Goal: Task Accomplishment & Management: Use online tool/utility

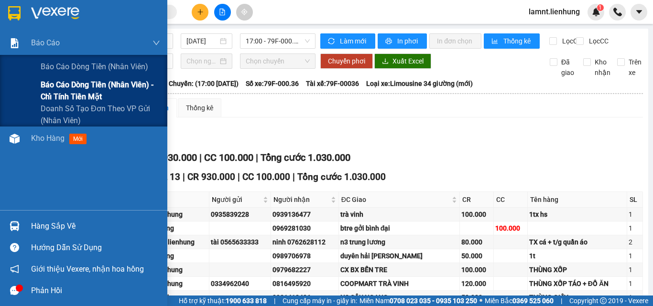
click at [44, 97] on span "Báo cáo dòng tiền (nhân viên) - chỉ tính tiền mặt" at bounding box center [101, 91] width 120 height 24
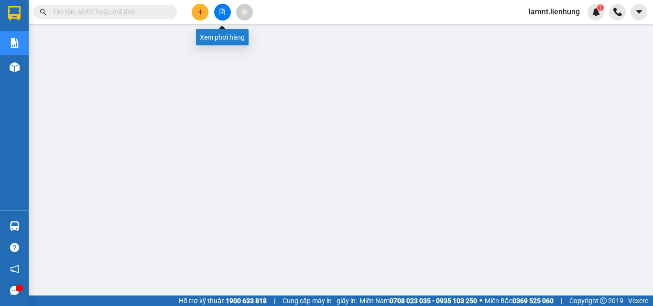
click at [220, 18] on button at bounding box center [222, 12] width 17 height 17
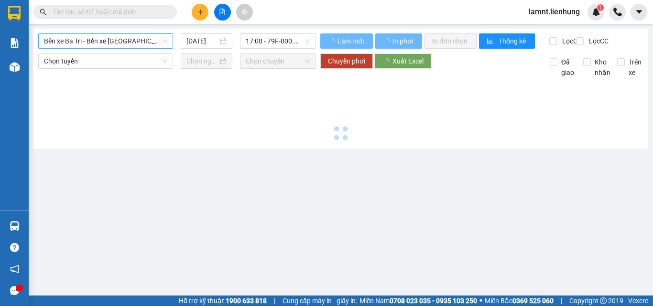
click at [98, 45] on span "Bến xe Ba Tri - Bến xe [GEOGRAPHIC_DATA]" at bounding box center [105, 41] width 123 height 14
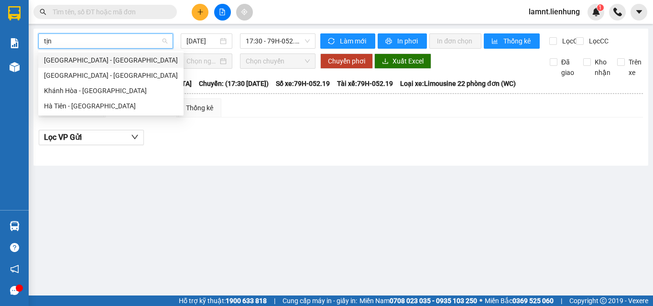
type input "tịnh"
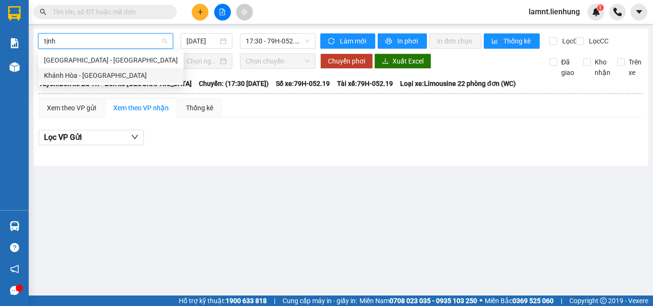
click at [95, 76] on div "Khánh Hòa - Tịnh Biên" at bounding box center [111, 75] width 134 height 11
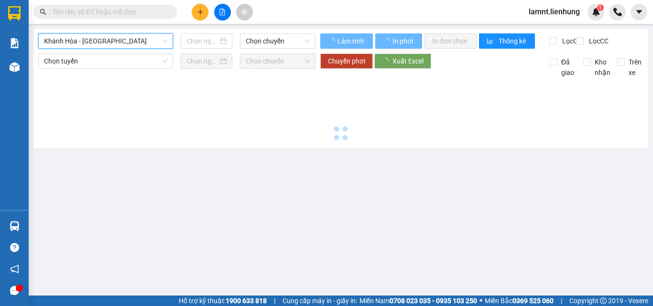
type input "15/09/2025"
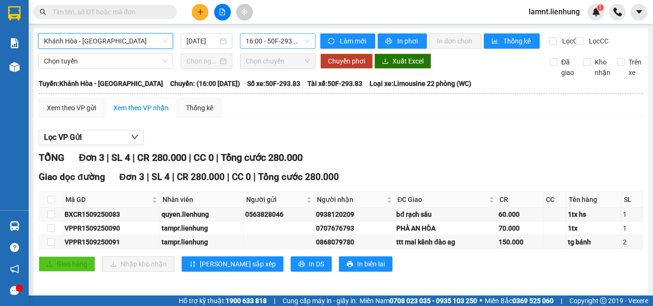
click at [262, 47] on span "16:00 - 50F-293.83" at bounding box center [278, 41] width 64 height 14
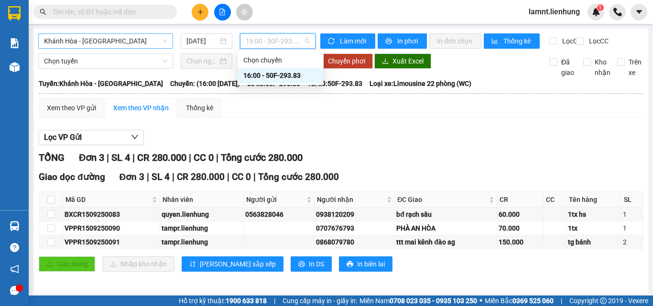
click at [268, 72] on div "16:00 - 50F-293.83" at bounding box center [280, 75] width 75 height 11
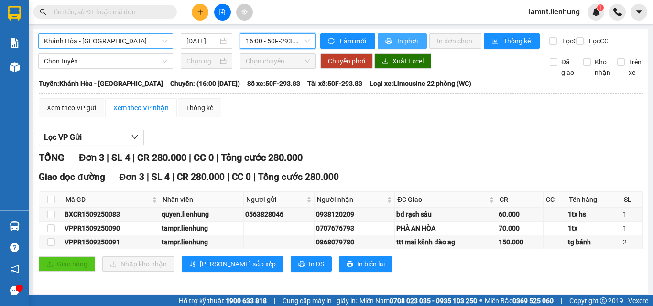
click at [403, 46] on button "In phơi" at bounding box center [402, 40] width 49 height 15
click at [92, 41] on span "Khánh Hòa - Tịnh Biên" at bounding box center [105, 41] width 123 height 14
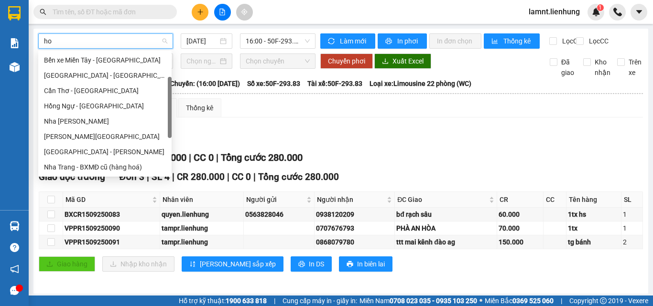
scroll to position [31, 0]
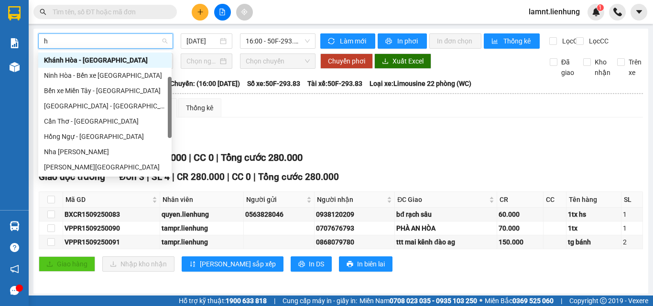
type input "hô"
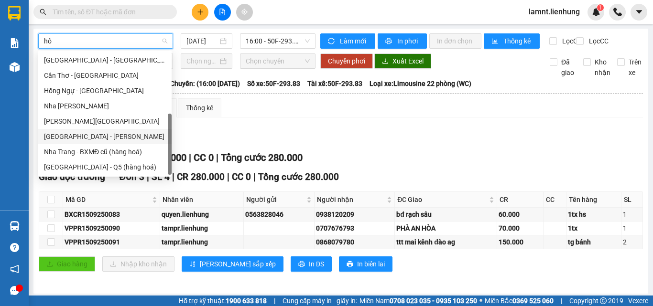
click at [94, 134] on div "Nha Trang - Hồ Chí Minh" at bounding box center [105, 136] width 122 height 11
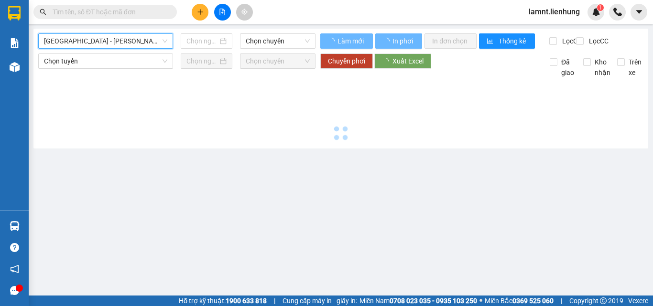
type input "15/09/2025"
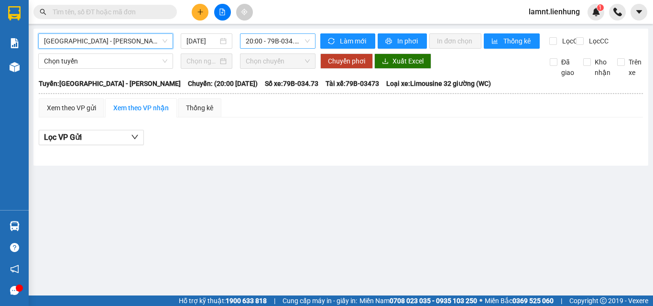
click at [276, 40] on span "20:00 - 79B-034.73" at bounding box center [278, 41] width 64 height 14
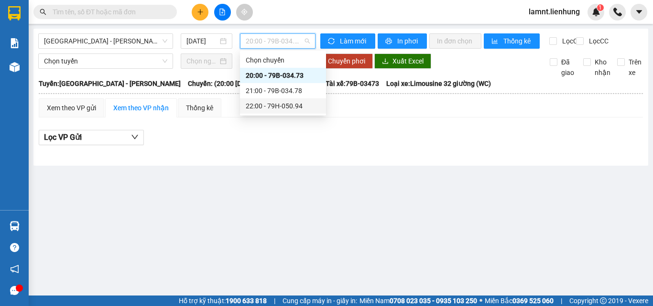
click at [272, 105] on div "22:00 - 79H-050.94" at bounding box center [283, 106] width 75 height 11
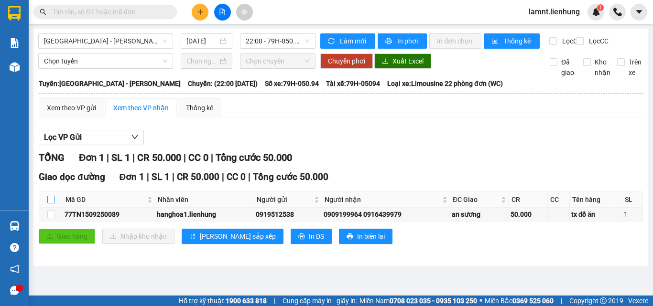
click at [51, 204] on input "checkbox" at bounding box center [51, 200] width 8 height 8
checkbox input "true"
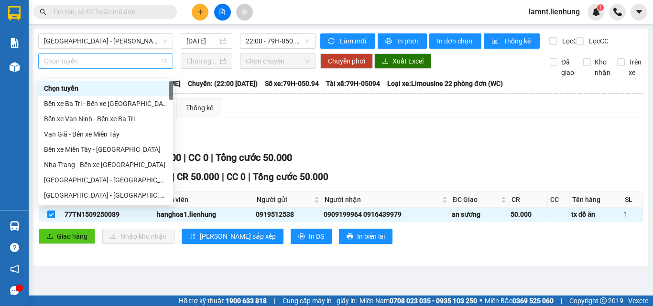
click at [78, 68] on span "Chọn tuyến" at bounding box center [105, 61] width 123 height 14
type input "hô"
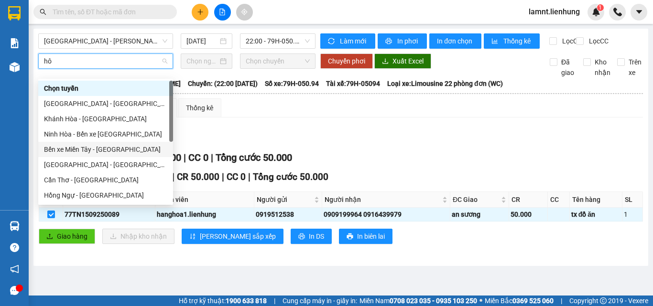
scroll to position [76, 0]
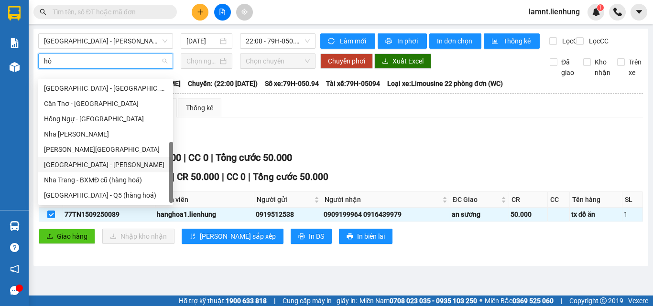
click at [108, 160] on div "Nha Trang - Hồ Chí Minh" at bounding box center [105, 165] width 123 height 11
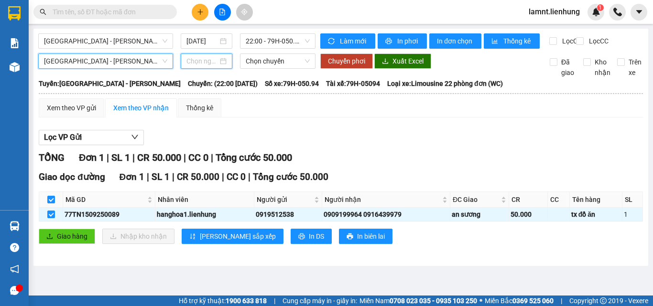
click at [187, 66] on input at bounding box center [202, 61] width 32 height 11
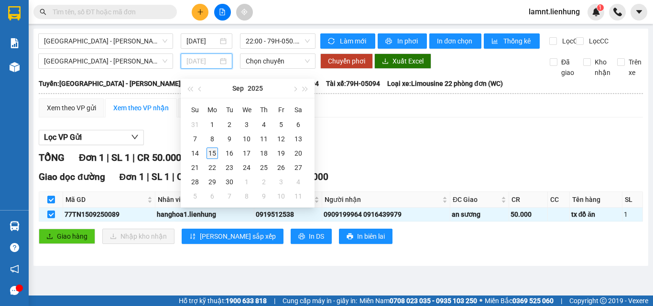
type input "15/09/2025"
click at [213, 153] on div "15" at bounding box center [212, 153] width 11 height 11
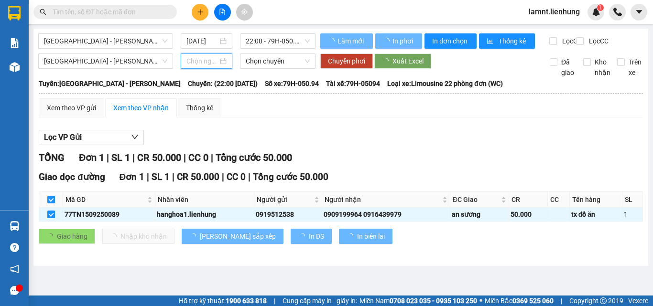
type input "15/09/2025"
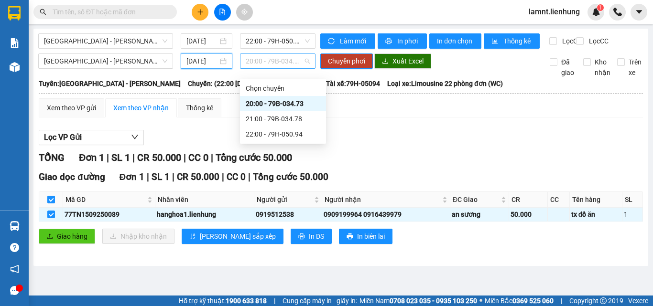
click at [270, 65] on span "20:00 - 79B-034.73" at bounding box center [278, 61] width 64 height 14
click at [272, 121] on div "21:00 - 79B-034.78" at bounding box center [283, 119] width 75 height 11
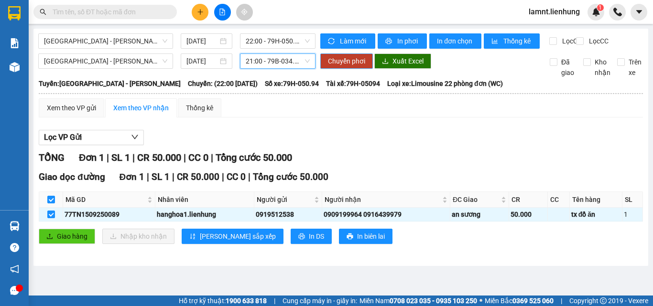
click at [359, 69] on button "Chuyển phơi" at bounding box center [346, 61] width 53 height 15
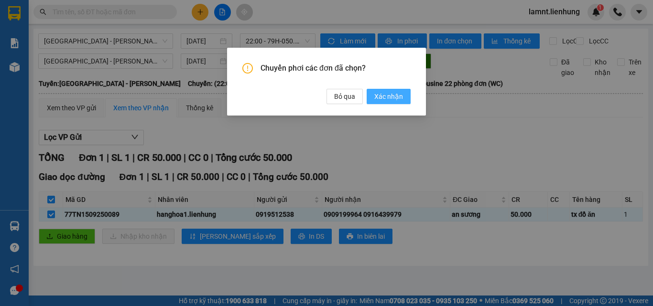
click at [377, 102] on span "Xác nhận" at bounding box center [388, 96] width 29 height 11
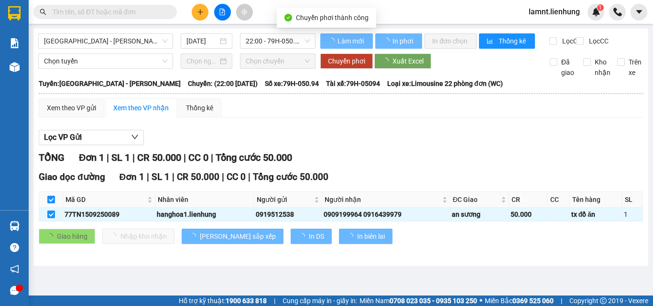
checkbox input "false"
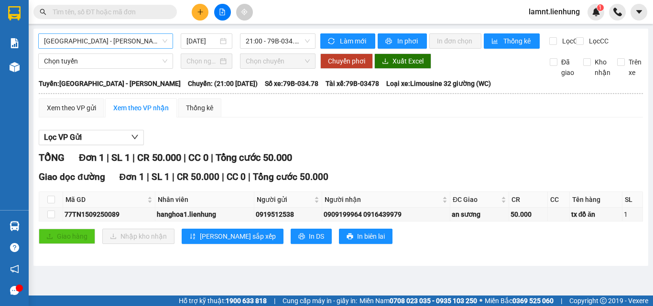
click at [115, 43] on span "Nha Trang - Hồ Chí Minh" at bounding box center [105, 41] width 123 height 14
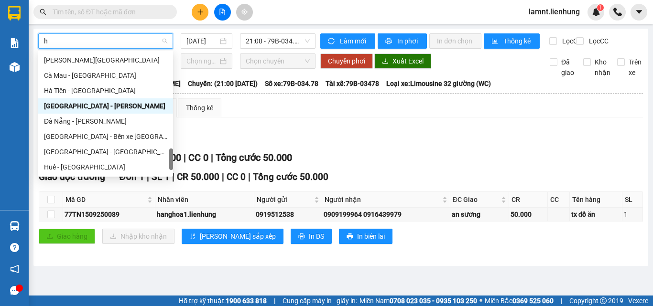
type input "hu"
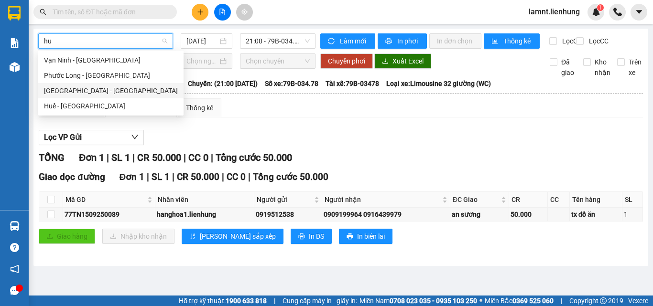
click at [94, 85] on div "Nha Trang - Huế" at bounding box center [110, 90] width 145 height 15
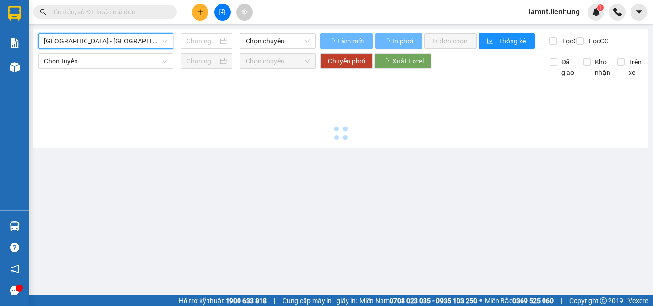
type input "15/09/2025"
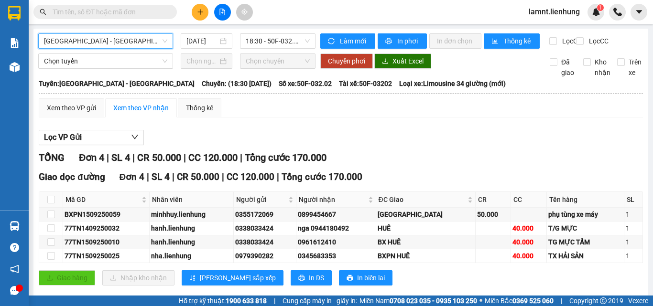
click at [415, 49] on div "Làm mới In phơi In đơn chọn Thống kê" at bounding box center [434, 40] width 229 height 15
click at [411, 43] on span "In phơi" at bounding box center [408, 41] width 22 height 11
drag, startPoint x: 469, startPoint y: 144, endPoint x: 338, endPoint y: 108, distance: 135.9
click at [468, 144] on div "Lọc VP Gửi" at bounding box center [341, 138] width 604 height 16
click at [96, 39] on span "Nha Trang - Huế" at bounding box center [105, 41] width 123 height 14
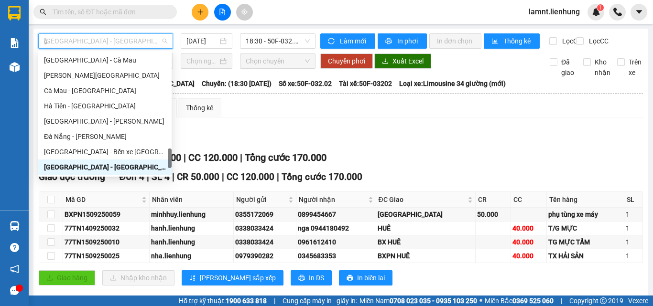
scroll to position [141, 0]
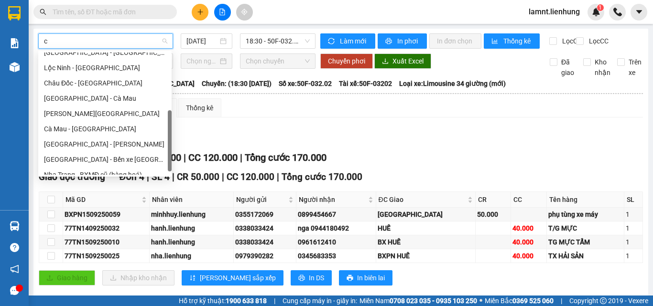
type input "ca"
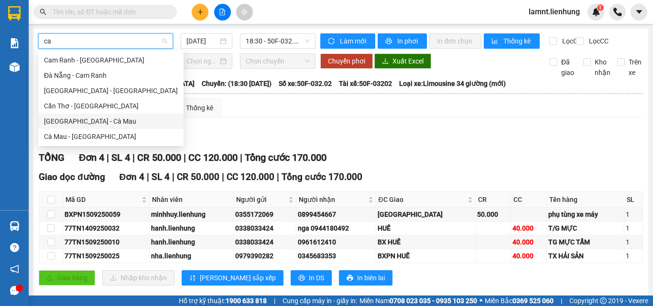
click at [85, 119] on div "Nha Trang - Cà Mau" at bounding box center [111, 121] width 134 height 11
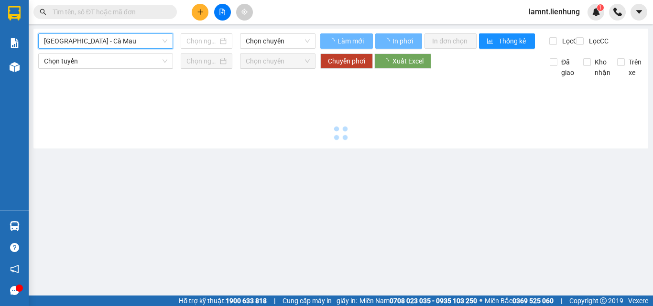
type input "15/09/2025"
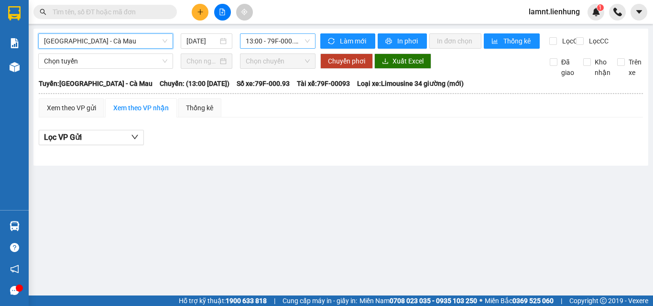
click at [287, 39] on span "13:00 - 79F-000.93 - (Đã hủy)" at bounding box center [278, 41] width 64 height 14
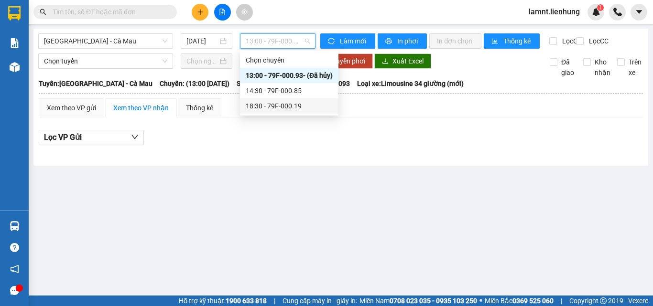
click at [289, 108] on div "18:30 - 79F-000.19" at bounding box center [289, 106] width 87 height 11
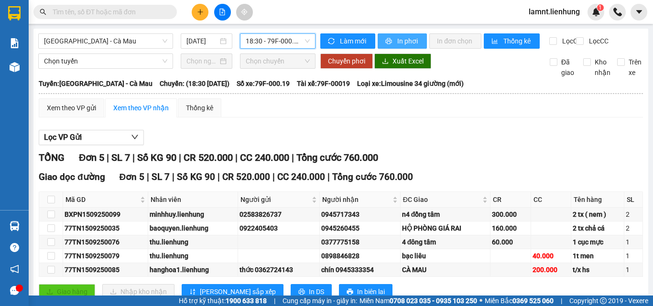
click at [391, 40] on button "In phơi" at bounding box center [402, 40] width 49 height 15
click at [150, 44] on span "Nha Trang - Cà Mau" at bounding box center [105, 41] width 123 height 14
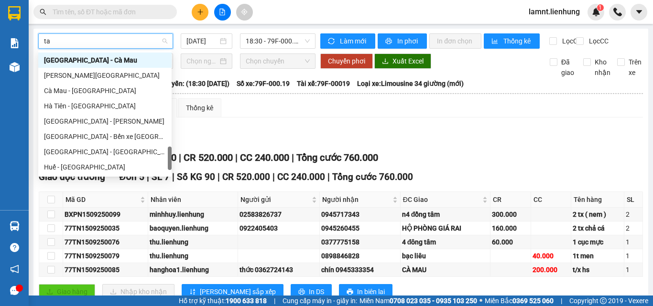
scroll to position [15, 0]
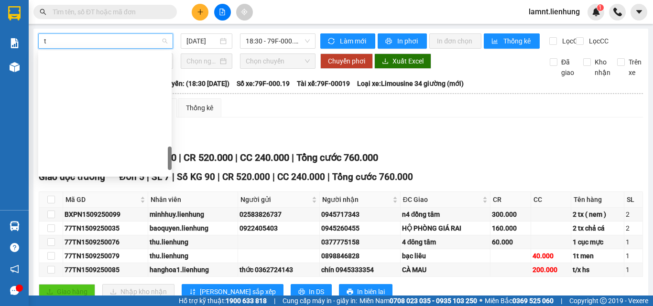
type input "tâ"
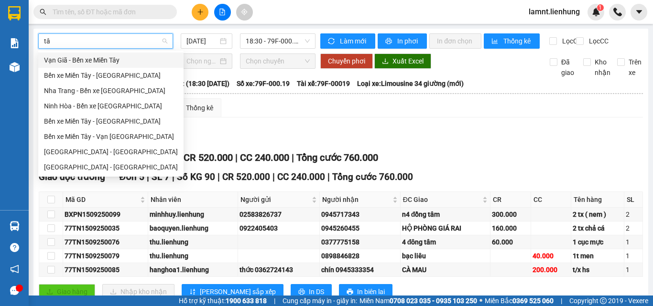
scroll to position [0, 0]
click at [89, 166] on div "Nha Trang - Tây Ninh" at bounding box center [111, 167] width 134 height 11
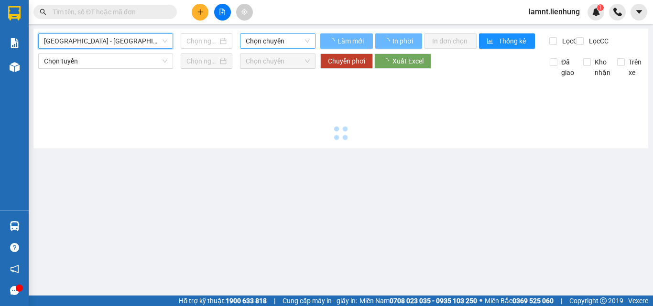
type input "15/09/2025"
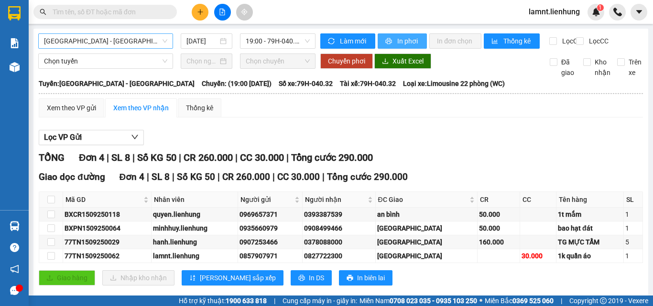
click at [397, 39] on span "In phơi" at bounding box center [408, 41] width 22 height 11
click at [461, 137] on div "Lọc VP Gửi TỔNG Đơn 4 | SL 8 | Số KG 50 | CR 260.000 | CC 30.000 | Tổng cước 2…" at bounding box center [341, 211] width 604 height 173
click at [78, 40] on span "Nha Trang - Tây Ninh" at bounding box center [105, 41] width 123 height 14
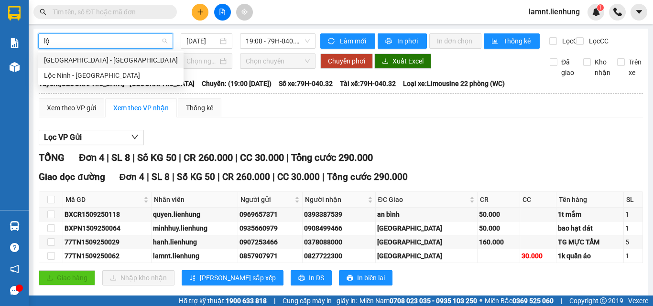
type input "lộc"
click at [87, 61] on div "Nha Trang - Lộc Ninh" at bounding box center [111, 60] width 134 height 11
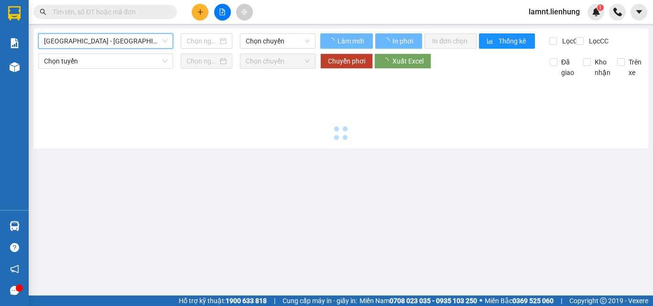
type input "15/09/2025"
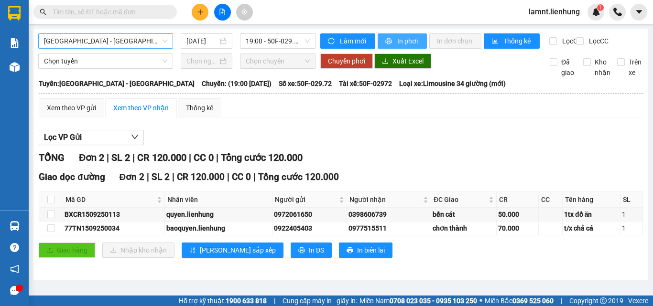
click at [410, 45] on span "In phơi" at bounding box center [408, 41] width 22 height 11
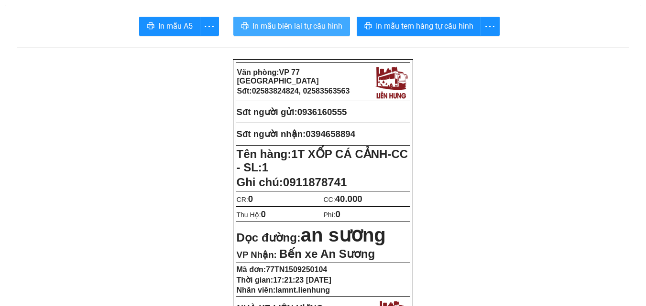
click at [296, 23] on span "In mẫu biên lai tự cấu hình" at bounding box center [297, 26] width 90 height 12
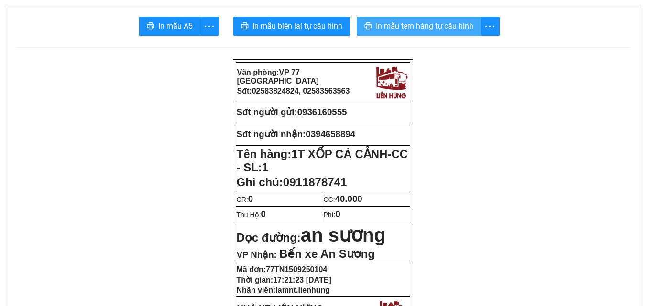
click at [413, 25] on span "In mẫu tem hàng tự cấu hình" at bounding box center [425, 26] width 98 height 12
